Goal: Register for event/course

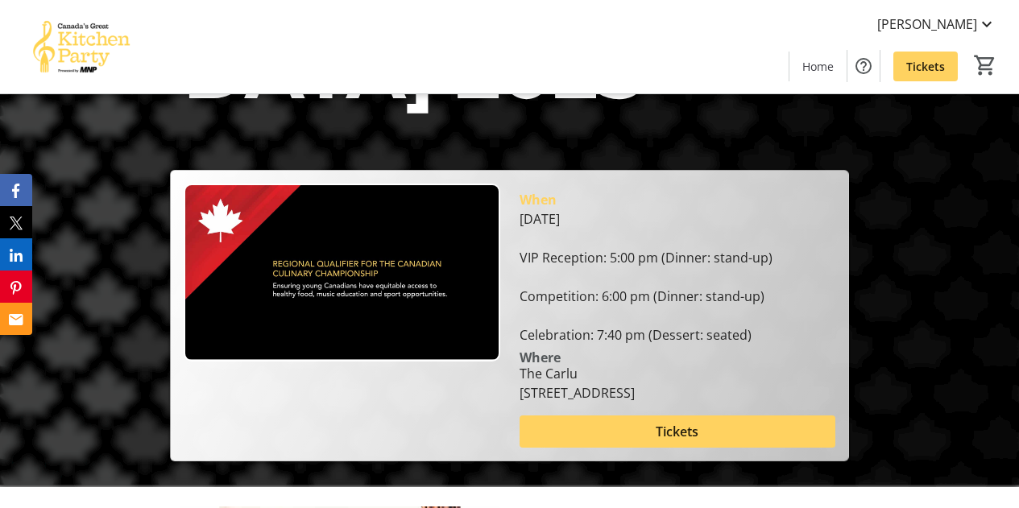
scroll to position [102, 0]
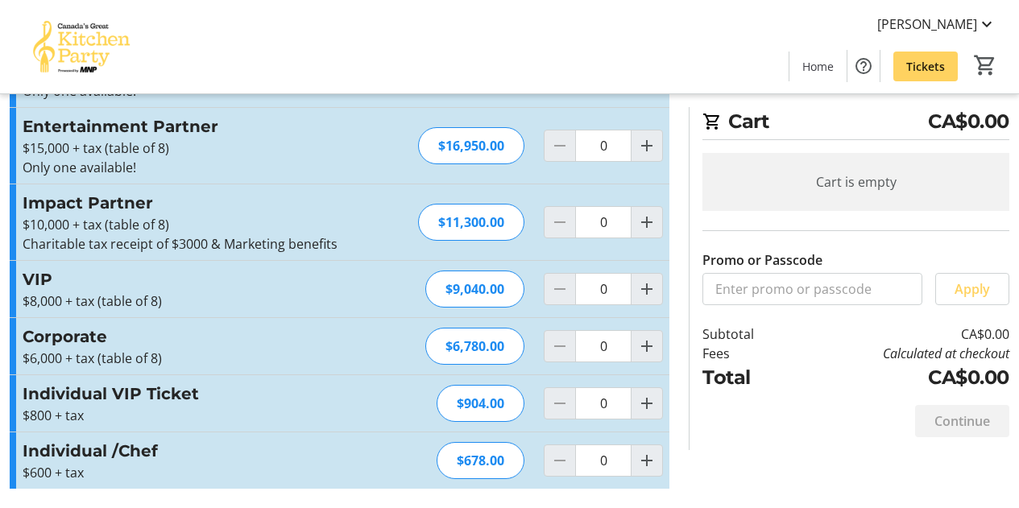
scroll to position [255, 0]
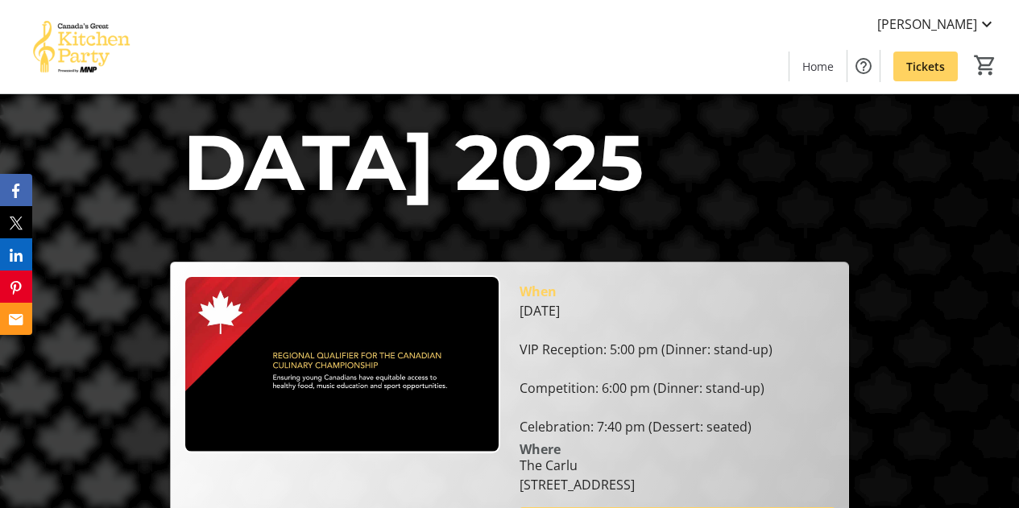
scroll to position [105, 0]
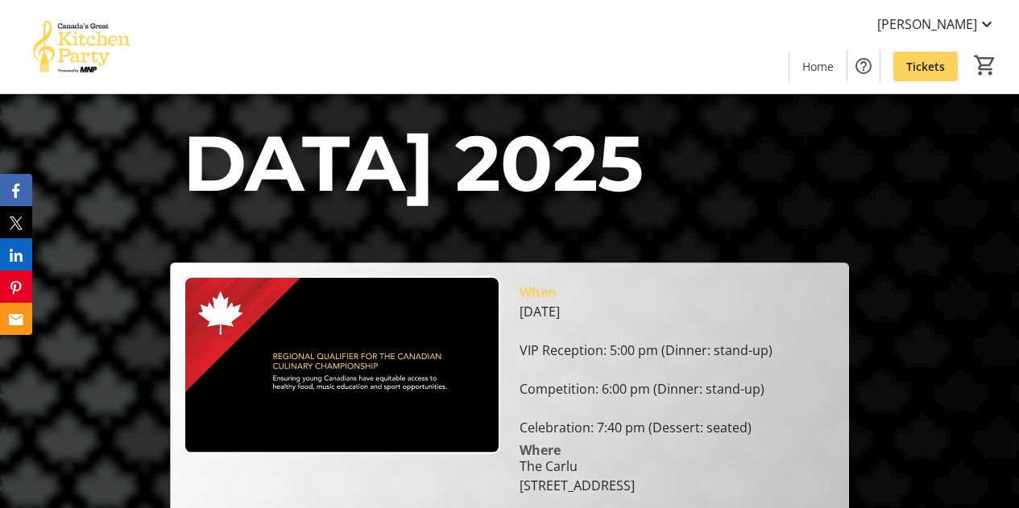
click at [280, 276] on img at bounding box center [342, 365] width 317 height 178
click at [811, 63] on span "Home" at bounding box center [818, 66] width 31 height 17
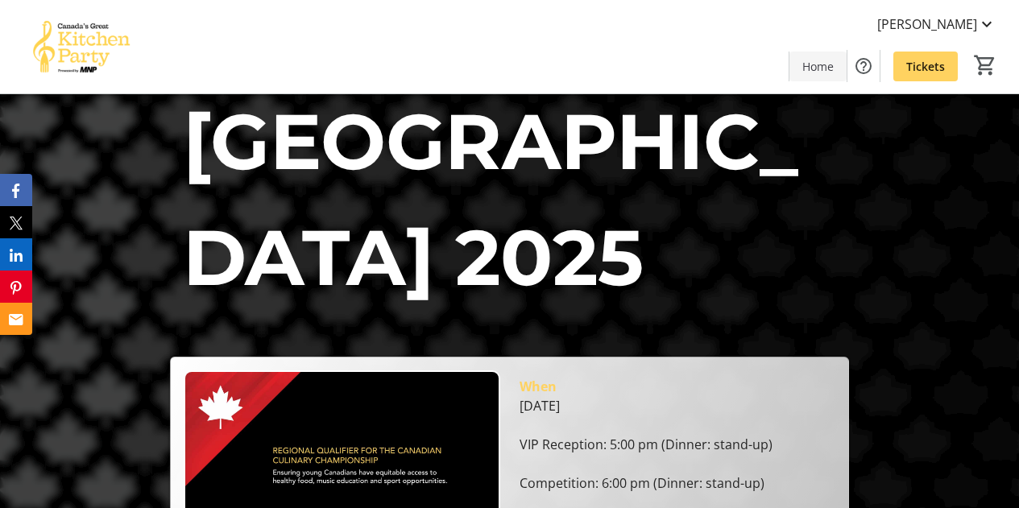
scroll to position [0, 0]
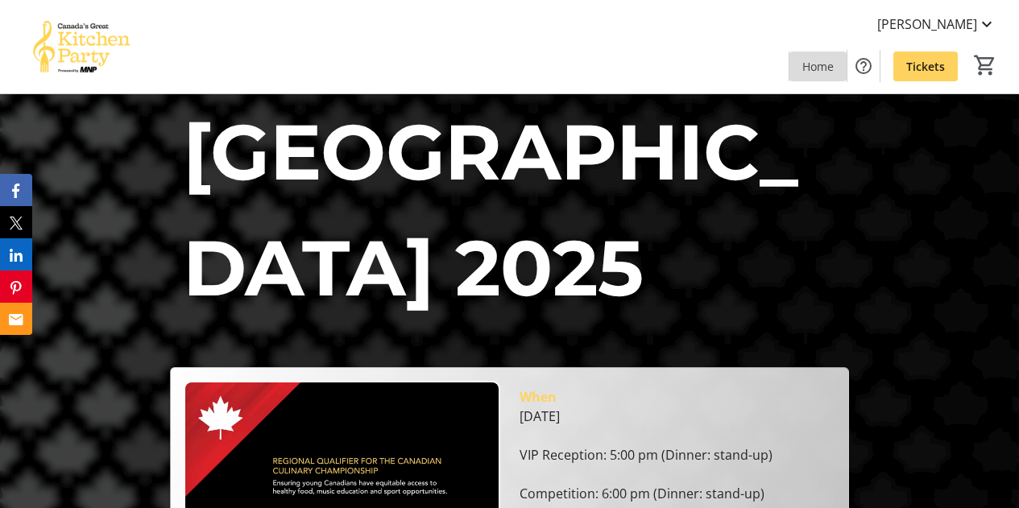
click at [820, 75] on span at bounding box center [818, 66] width 57 height 39
click at [82, 45] on img at bounding box center [81, 46] width 143 height 81
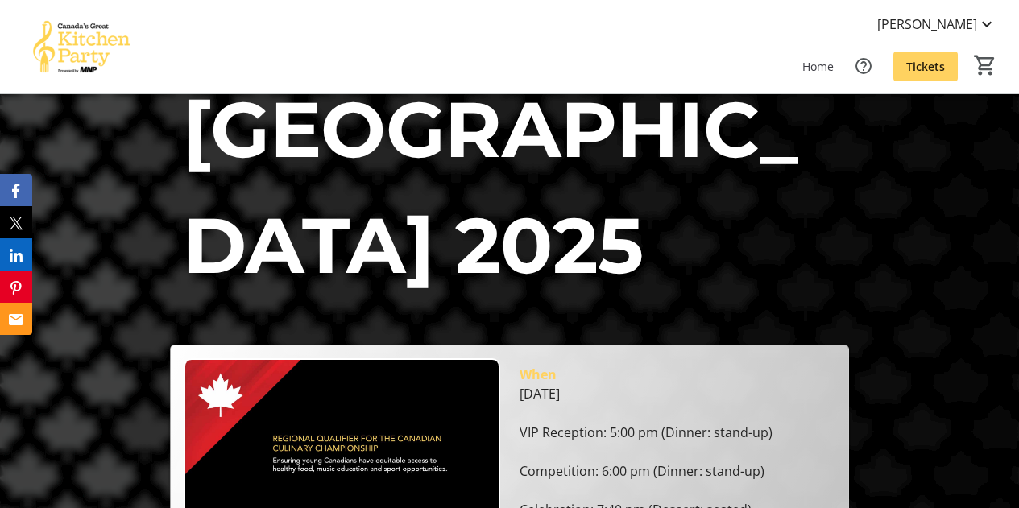
scroll to position [21, 0]
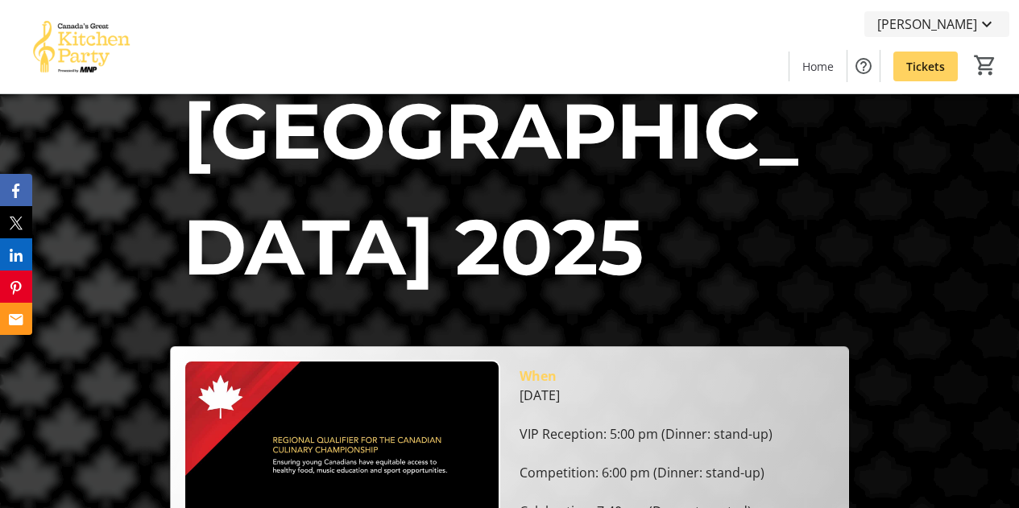
click at [966, 31] on span "[PERSON_NAME]" at bounding box center [928, 24] width 100 height 19
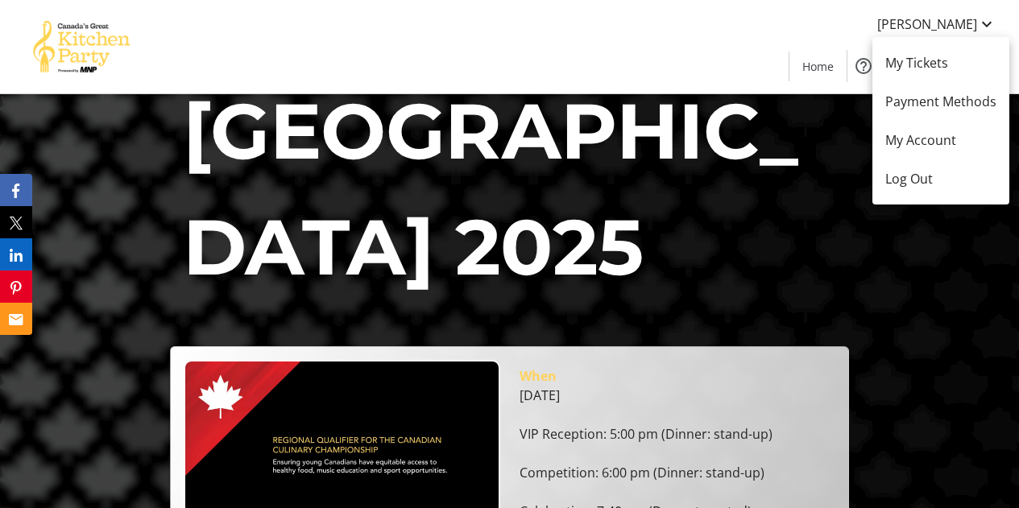
click at [69, 38] on div at bounding box center [509, 254] width 1019 height 508
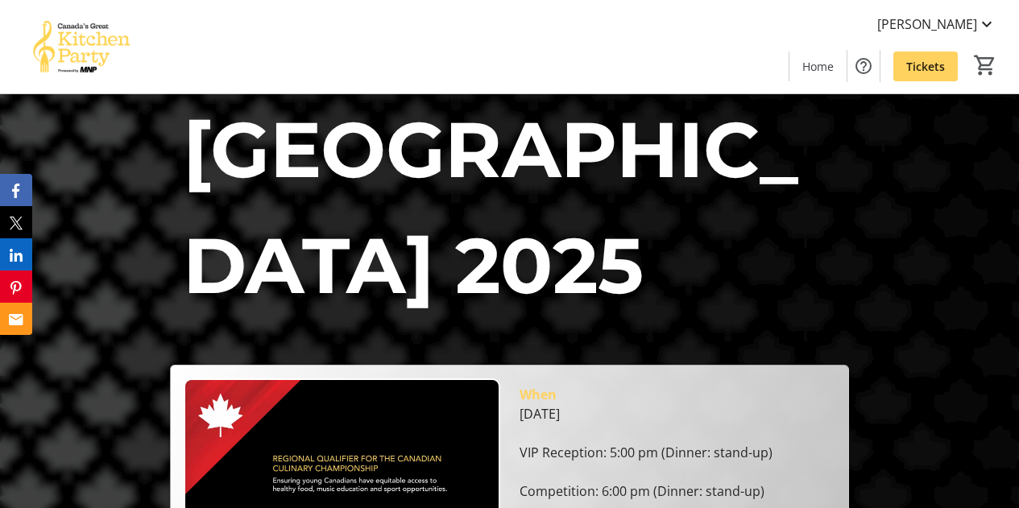
scroll to position [77, 0]
